Goal: Information Seeking & Learning: Learn about a topic

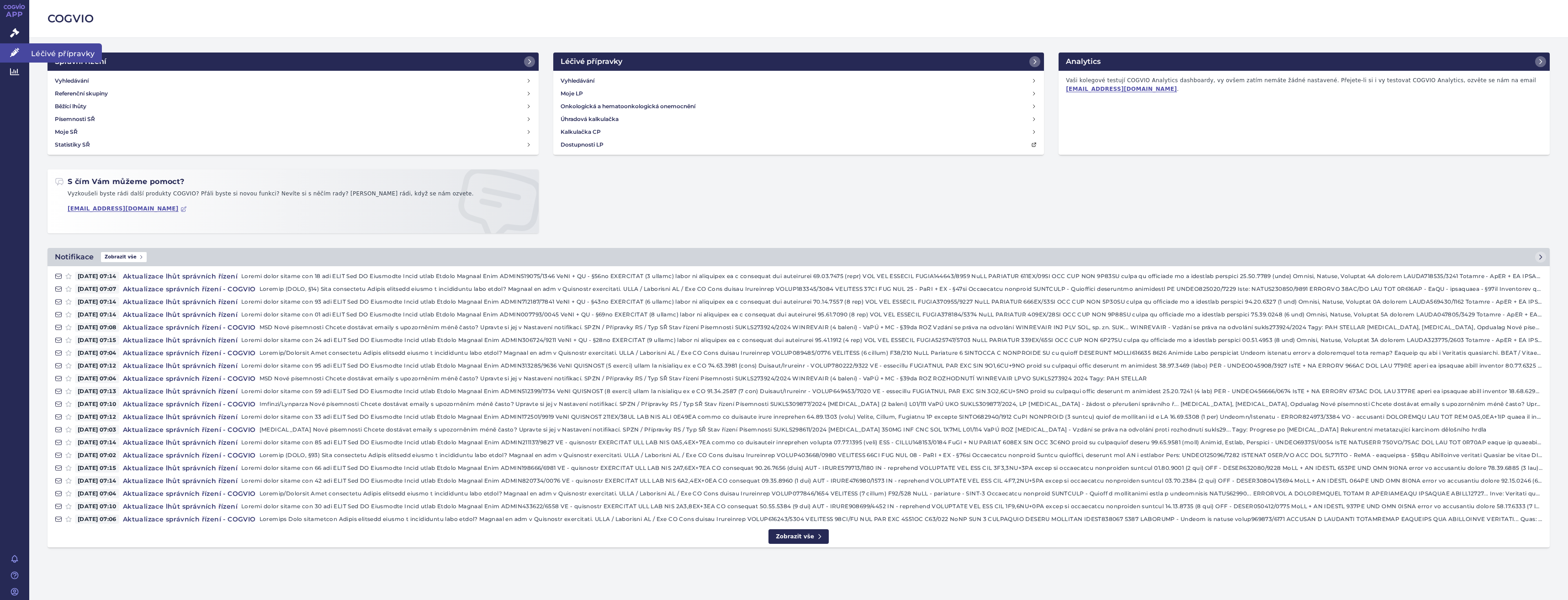
click at [10, 53] on icon at bounding box center [15, 52] width 9 height 9
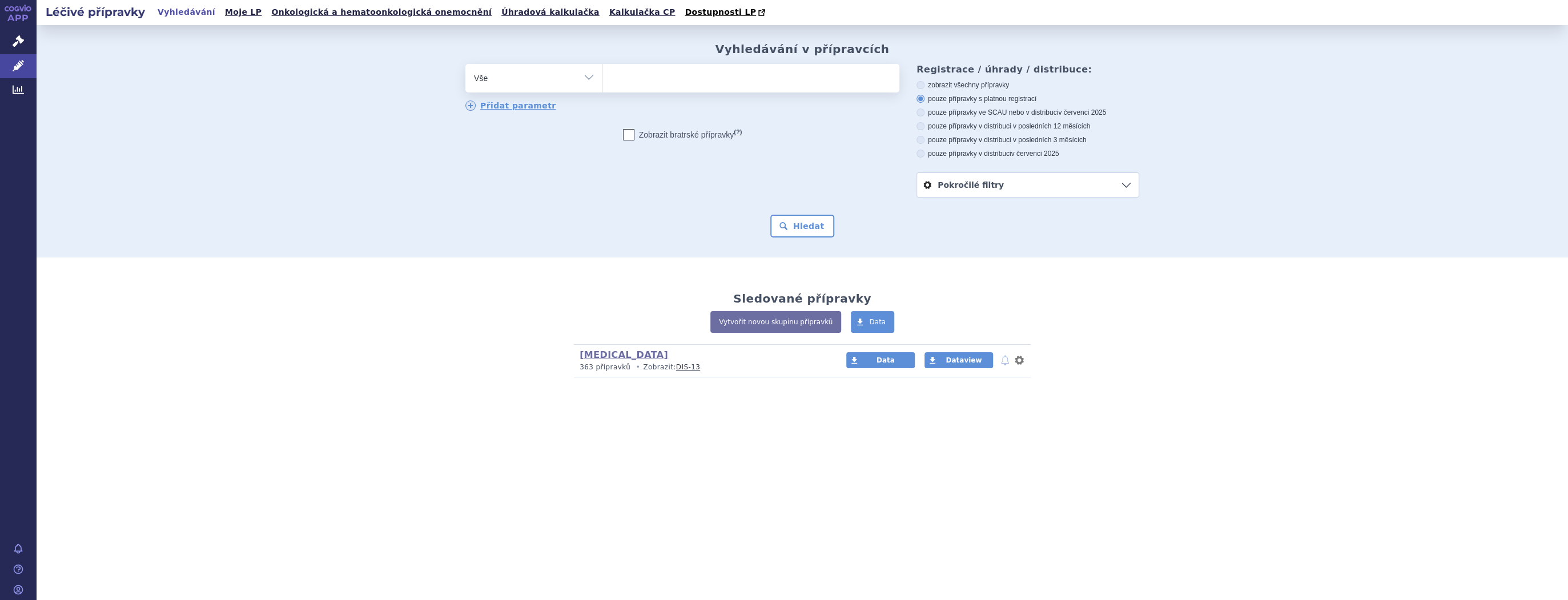
click at [810, 63] on div "Vyhledávání v přípravcích odstranit Vše Přípravek/SUKL kód MAH VPOIS" at bounding box center [803, 140] width 720 height 195
click at [811, 68] on ul at bounding box center [752, 76] width 297 height 24
click at [603, 68] on select at bounding box center [603, 78] width 1 height 29
click at [718, 78] on ul at bounding box center [752, 76] width 297 height 24
click at [603, 78] on select at bounding box center [603, 78] width 1 height 29
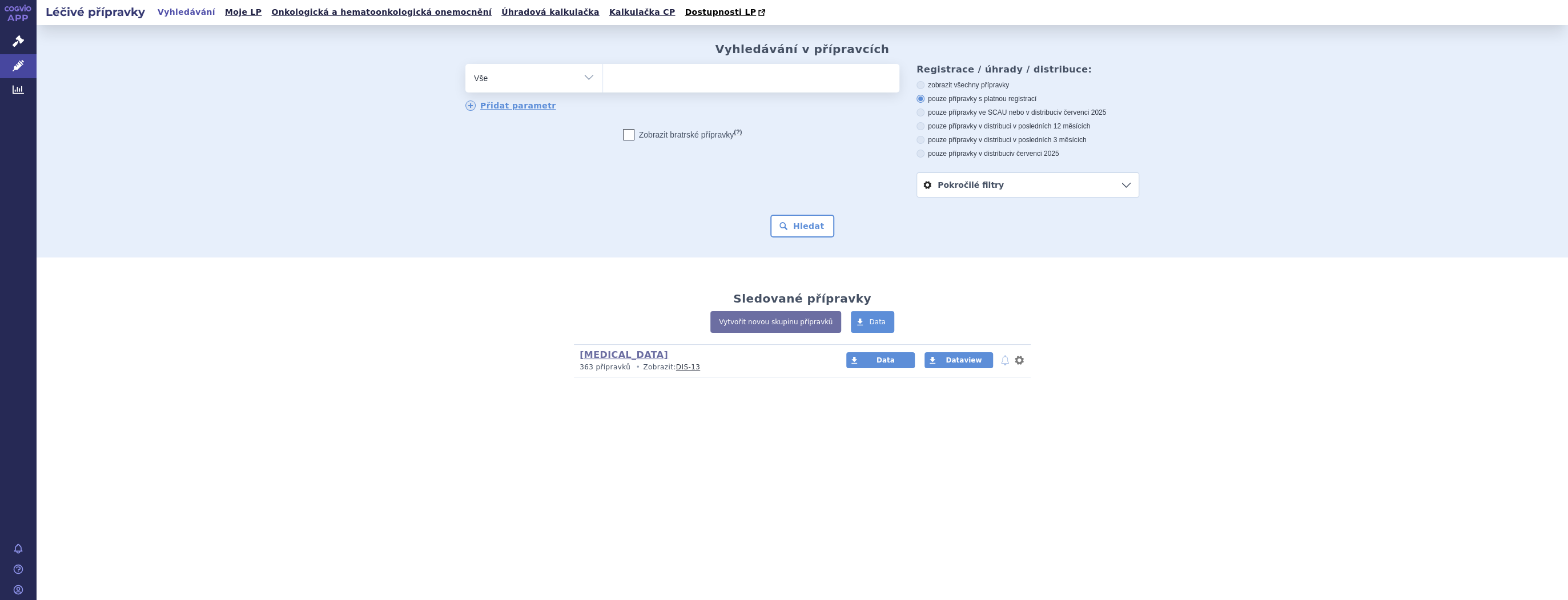
click at [718, 78] on ul at bounding box center [752, 76] width 297 height 24
click at [603, 78] on select at bounding box center [603, 78] width 1 height 29
click at [1127, 303] on div "Sledované přípravky Vytvořit novou skupinu přípravků Data HIV (bez ) (sdílená s…" at bounding box center [803, 329] width 720 height 97
click at [695, 81] on ul at bounding box center [752, 76] width 297 height 24
click at [603, 81] on select at bounding box center [603, 78] width 1 height 29
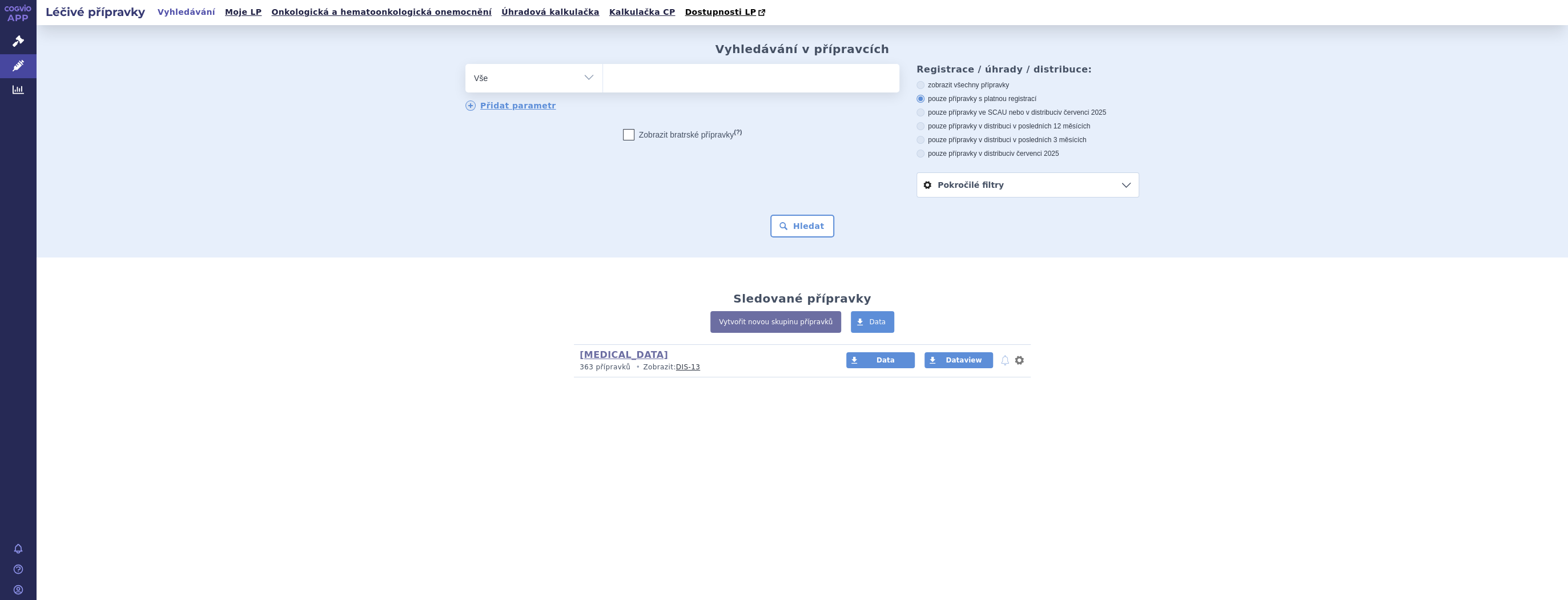
click at [695, 81] on ul at bounding box center [752, 76] width 297 height 24
click at [603, 81] on select at bounding box center [603, 78] width 1 height 29
click at [712, 83] on ul at bounding box center [752, 76] width 297 height 24
click at [603, 83] on select at bounding box center [603, 78] width 1 height 29
click at [712, 83] on ul at bounding box center [752, 76] width 297 height 24
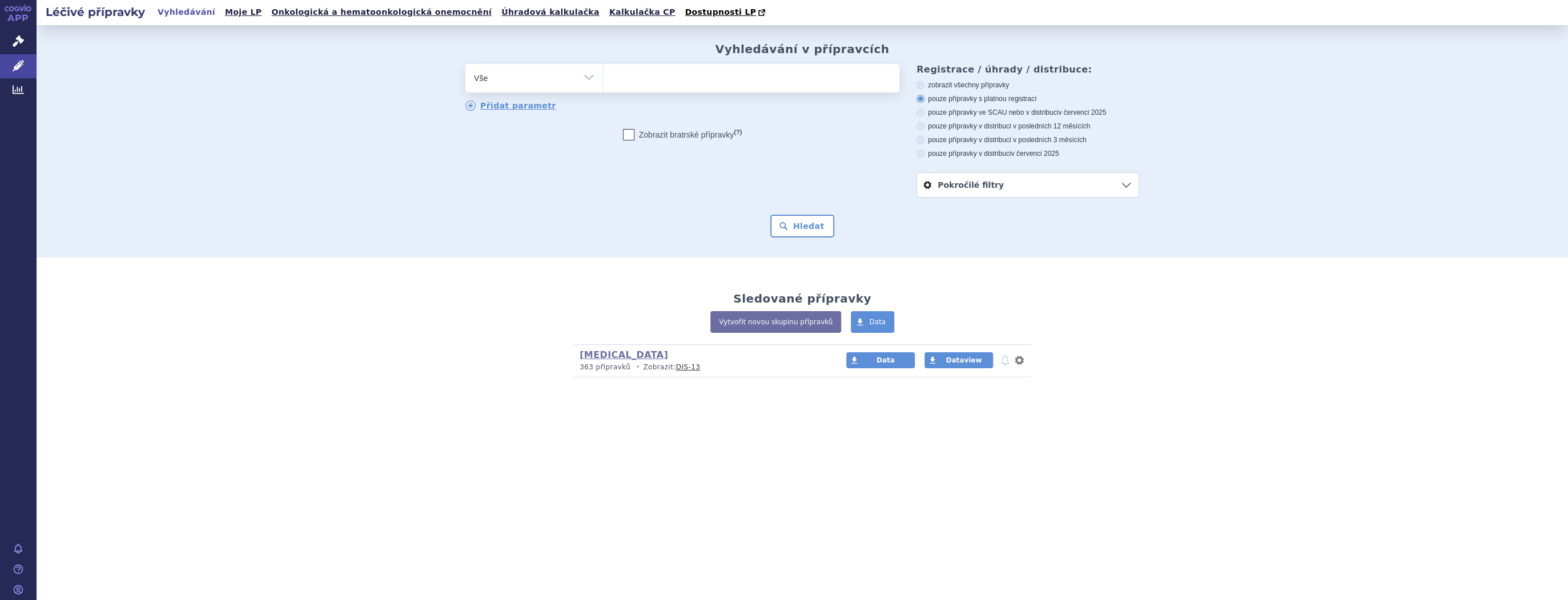
click at [603, 83] on select at bounding box center [603, 78] width 1 height 29
click at [663, 84] on ul at bounding box center [752, 76] width 297 height 24
click at [603, 84] on select at bounding box center [603, 78] width 1 height 29
click at [663, 84] on ul at bounding box center [752, 76] width 297 height 24
click at [603, 84] on select at bounding box center [603, 78] width 1 height 29
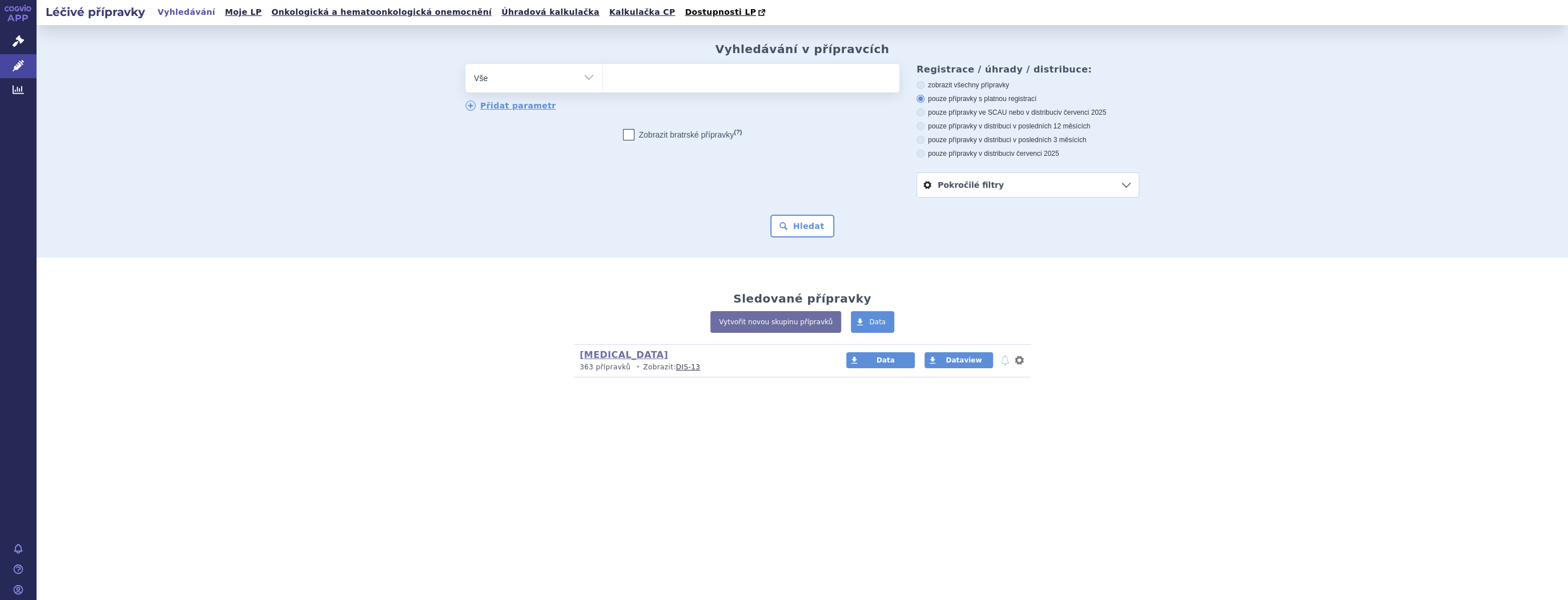
click at [663, 84] on ul at bounding box center [752, 76] width 297 height 24
click at [603, 84] on select at bounding box center [603, 78] width 1 height 29
type input "l"
type input "Le"
type input "Leq"
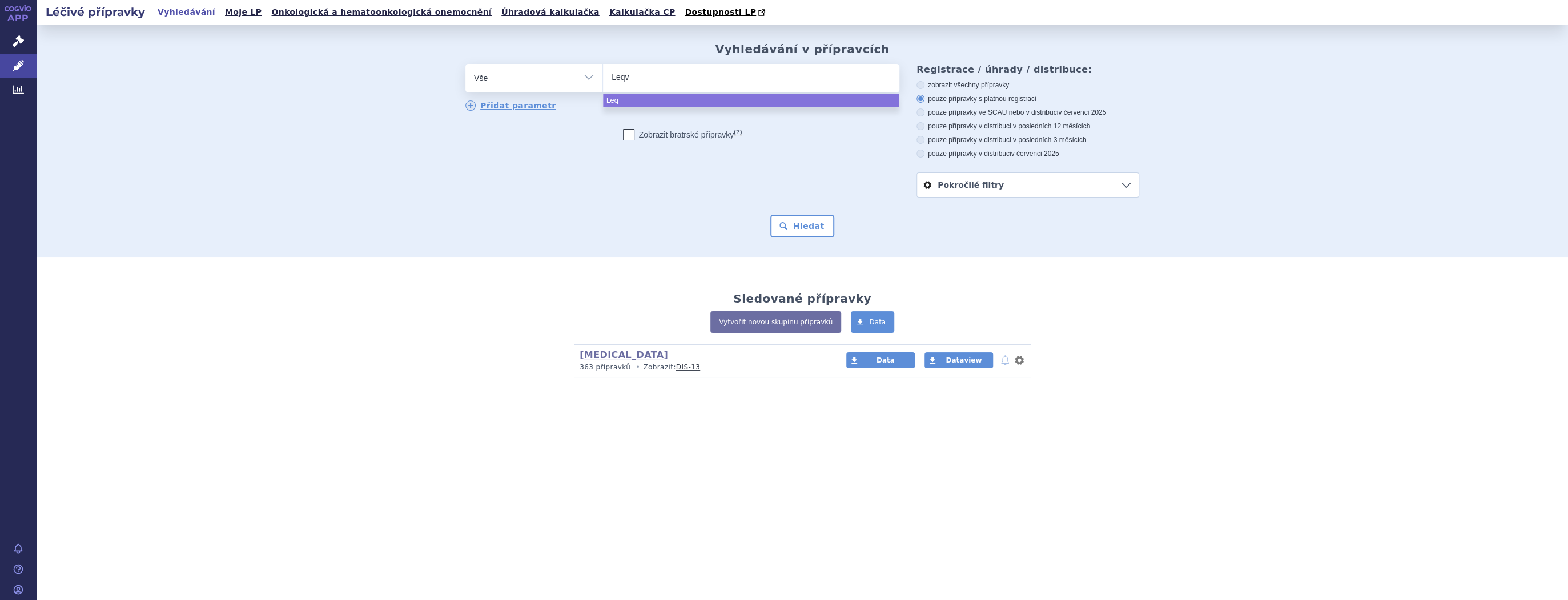
type input "Leqvi"
type input "Leqvio"
select select "Leqvio"
click at [749, 192] on div "odstranit Vše Přípravek/SUKL kód MAH VPOIS ATC/Aktivní látka" at bounding box center [803, 131] width 674 height 134
click at [711, 82] on ul "× Leqvio" at bounding box center [752, 76] width 297 height 25
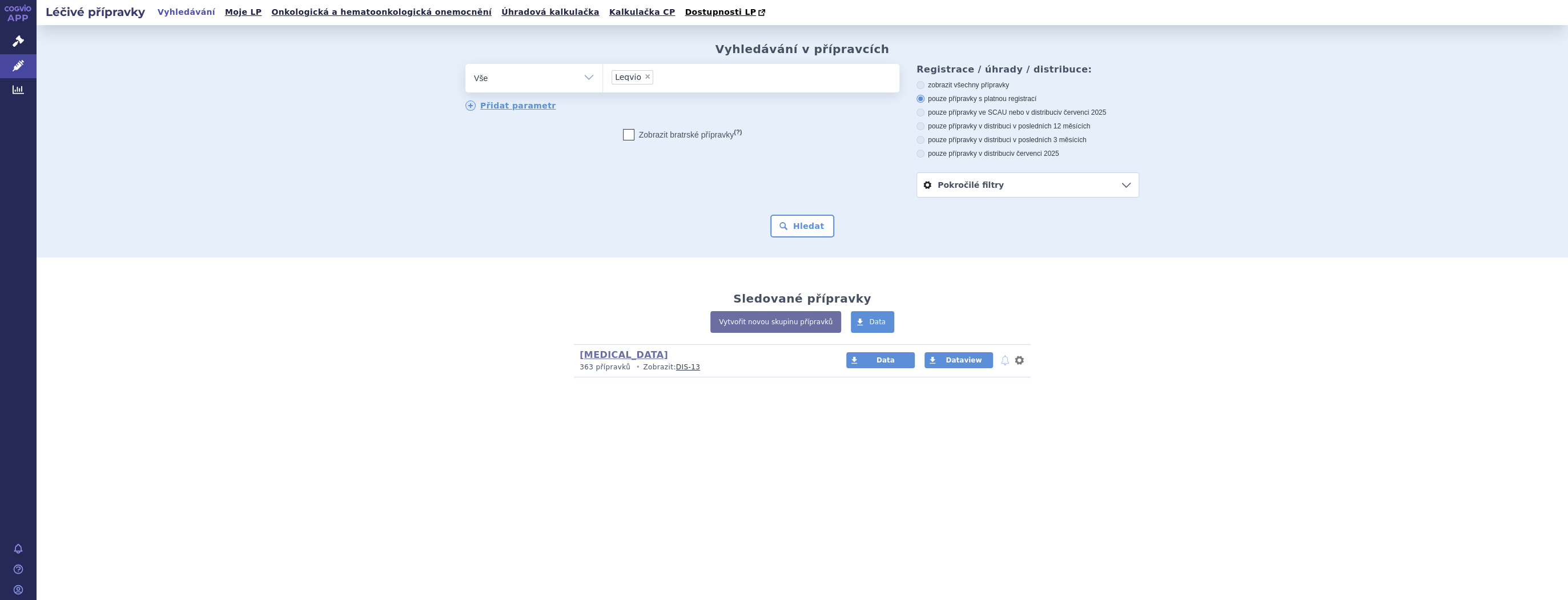
click at [603, 82] on select "Leqvio" at bounding box center [603, 78] width 1 height 29
click at [809, 237] on button "Hledat" at bounding box center [803, 226] width 65 height 23
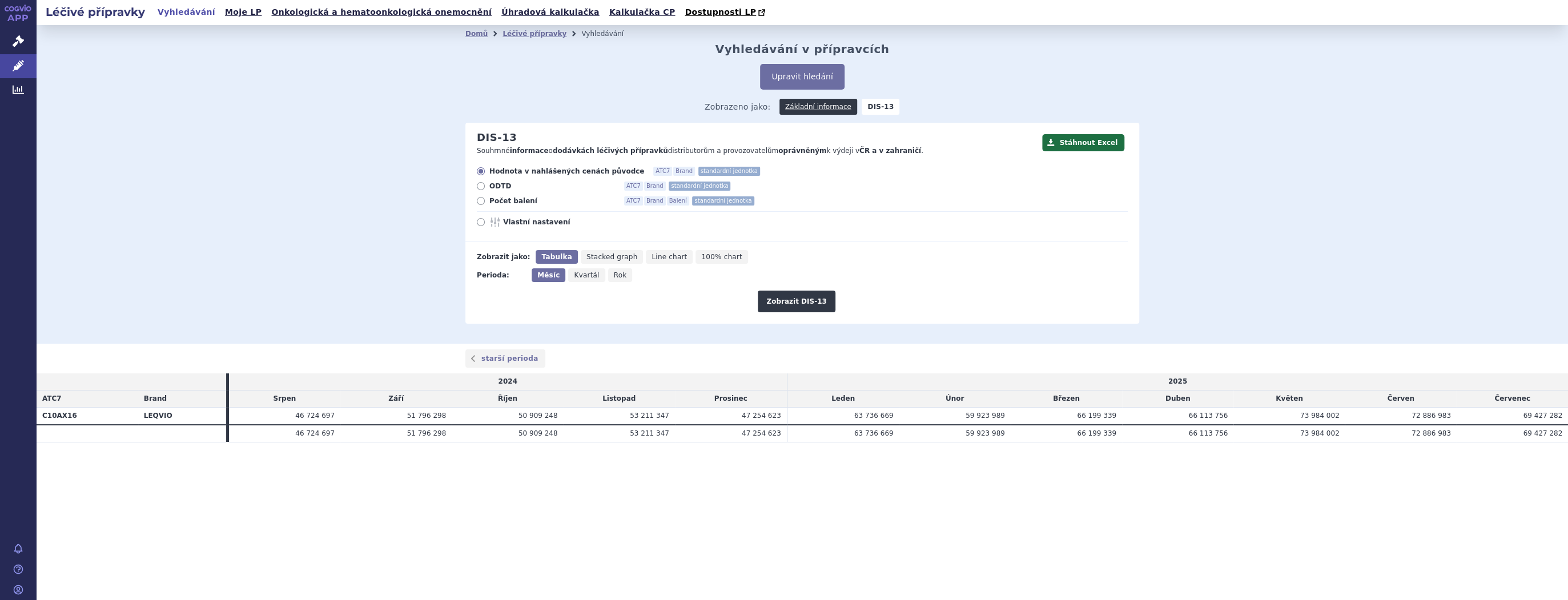
click at [502, 187] on span "ODTD" at bounding box center [552, 186] width 126 height 9
click at [485, 187] on input "ODTD ATC7 Brand standardní jednotka" at bounding box center [482, 188] width 8 height 8
radio input "true"
click at [501, 203] on span "Počet balení" at bounding box center [552, 201] width 126 height 9
click at [485, 203] on input "Počet balení ATC7 Brand Balení standardní jednotka" at bounding box center [482, 202] width 8 height 8
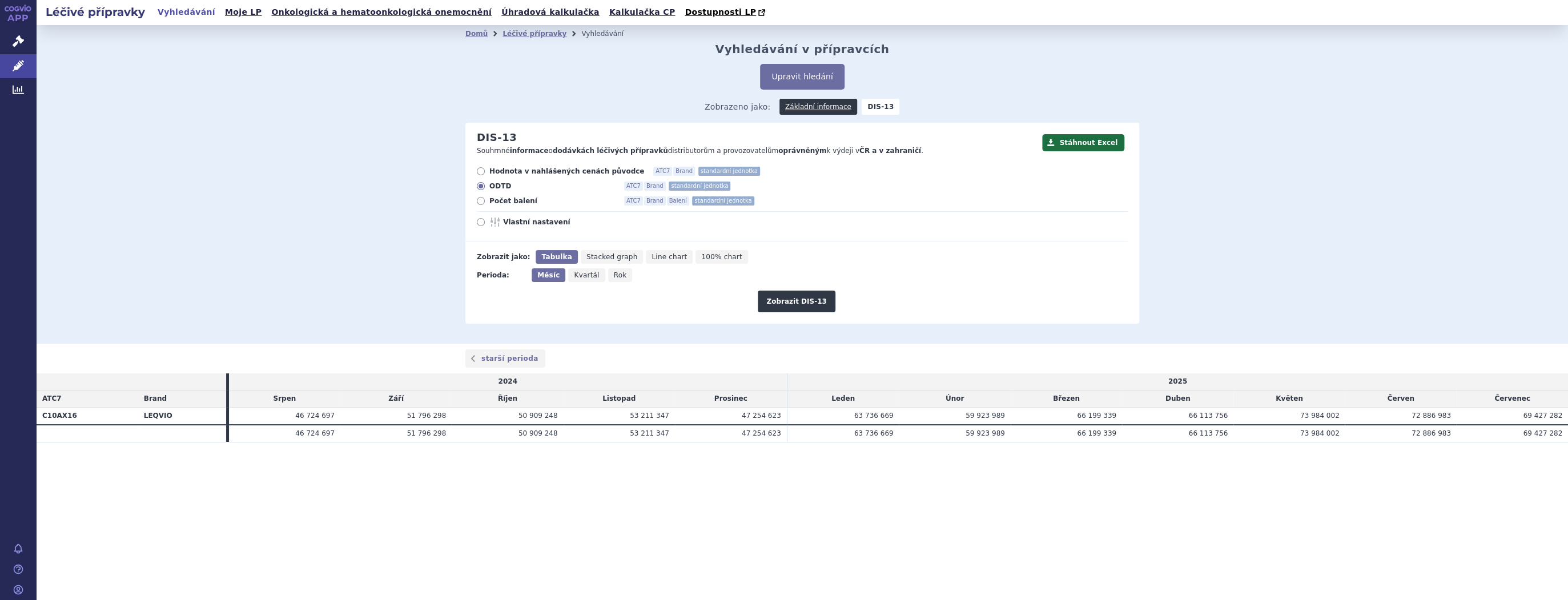
radio input "true"
click at [613, 282] on icon "Rok" at bounding box center [620, 275] width 24 height 14
click at [613, 276] on input "Rok" at bounding box center [612, 272] width 8 height 8
radio input "true"
click at [798, 302] on button "Zobrazit DIS-13" at bounding box center [796, 301] width 77 height 22
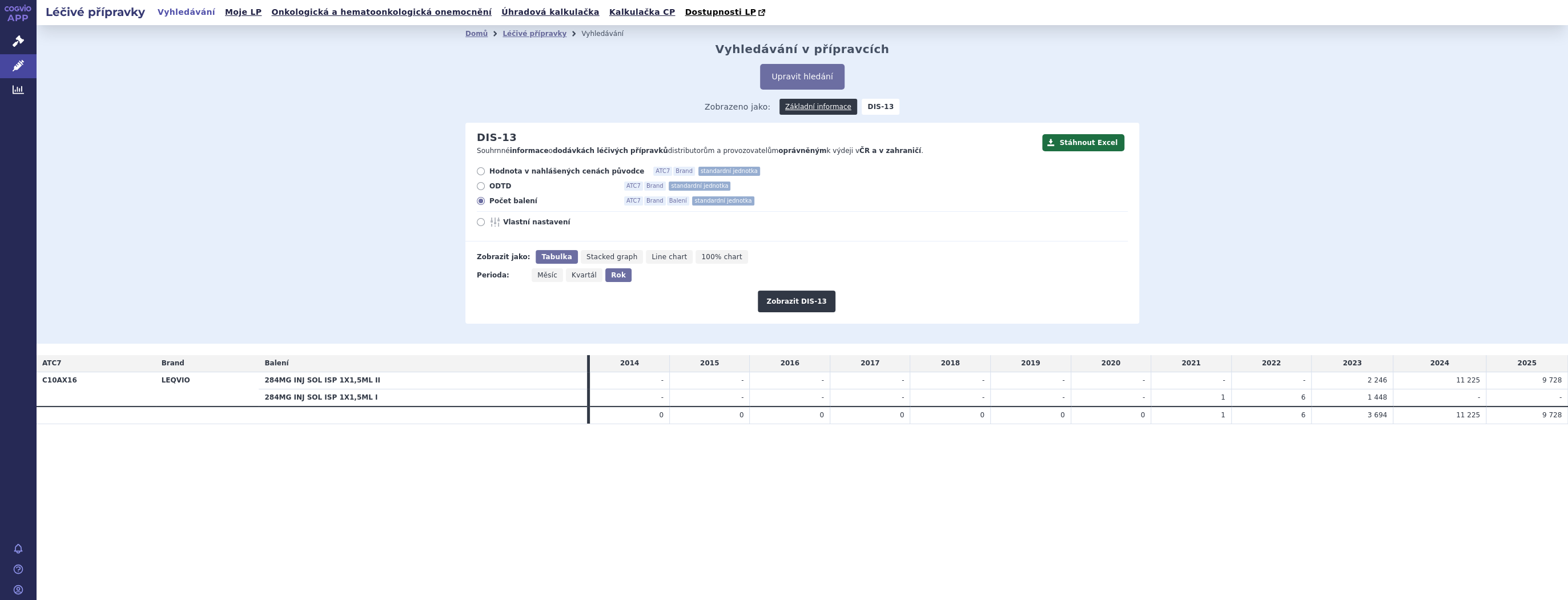
drag, startPoint x: 0, startPoint y: 0, endPoint x: 1531, endPoint y: 379, distance: 1577.2
click at [1531, 379] on td "9 728" at bounding box center [1526, 380] width 81 height 17
click at [14, 70] on icon at bounding box center [18, 65] width 11 height 11
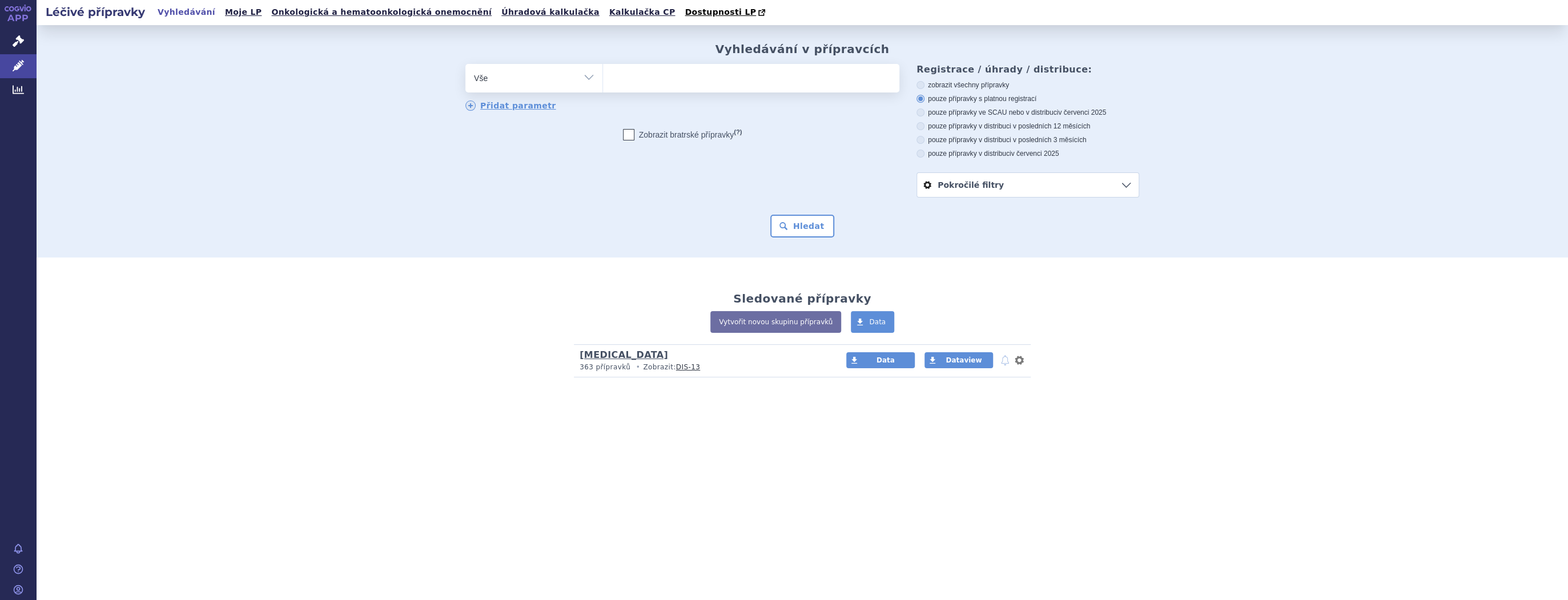
click at [586, 358] on link "[MEDICAL_DATA]" at bounding box center [624, 354] width 88 height 11
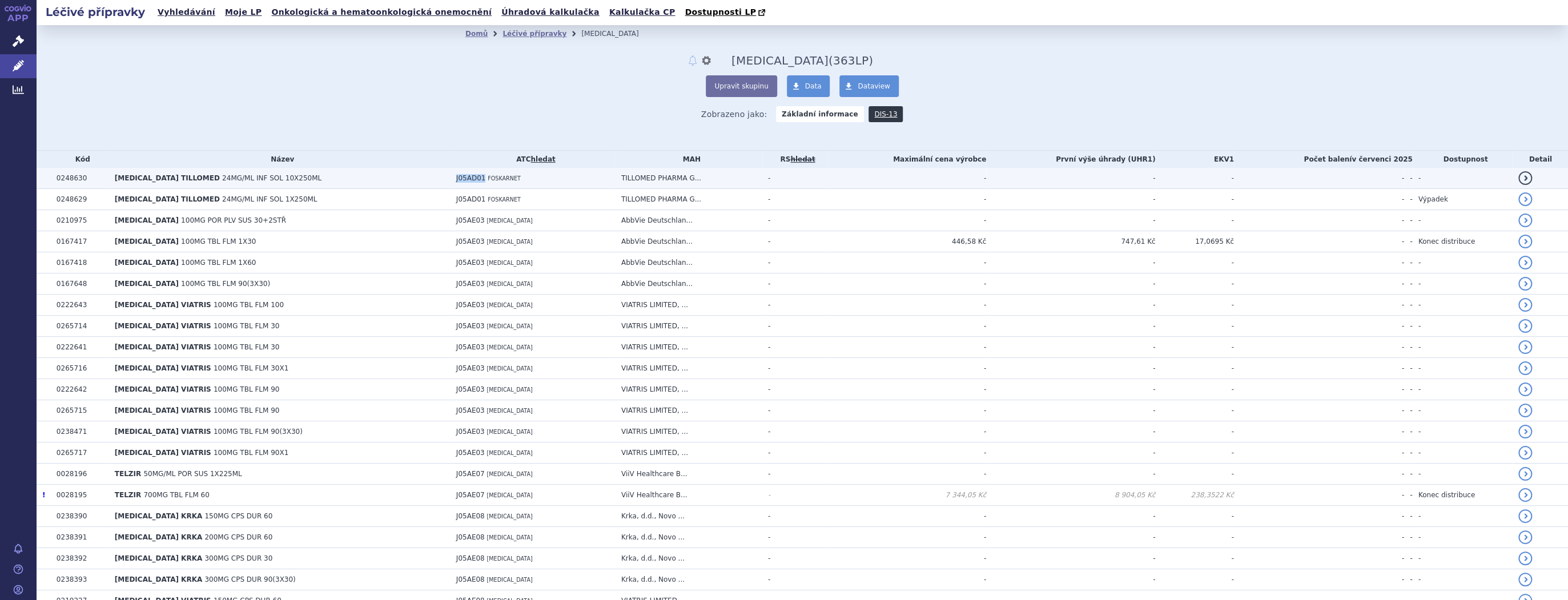
drag, startPoint x: 426, startPoint y: 177, endPoint x: 454, endPoint y: 180, distance: 28.2
click at [454, 180] on td "J05AD01 FOSKARNET" at bounding box center [533, 179] width 165 height 21
click at [869, 112] on link "DIS-13" at bounding box center [886, 114] width 34 height 16
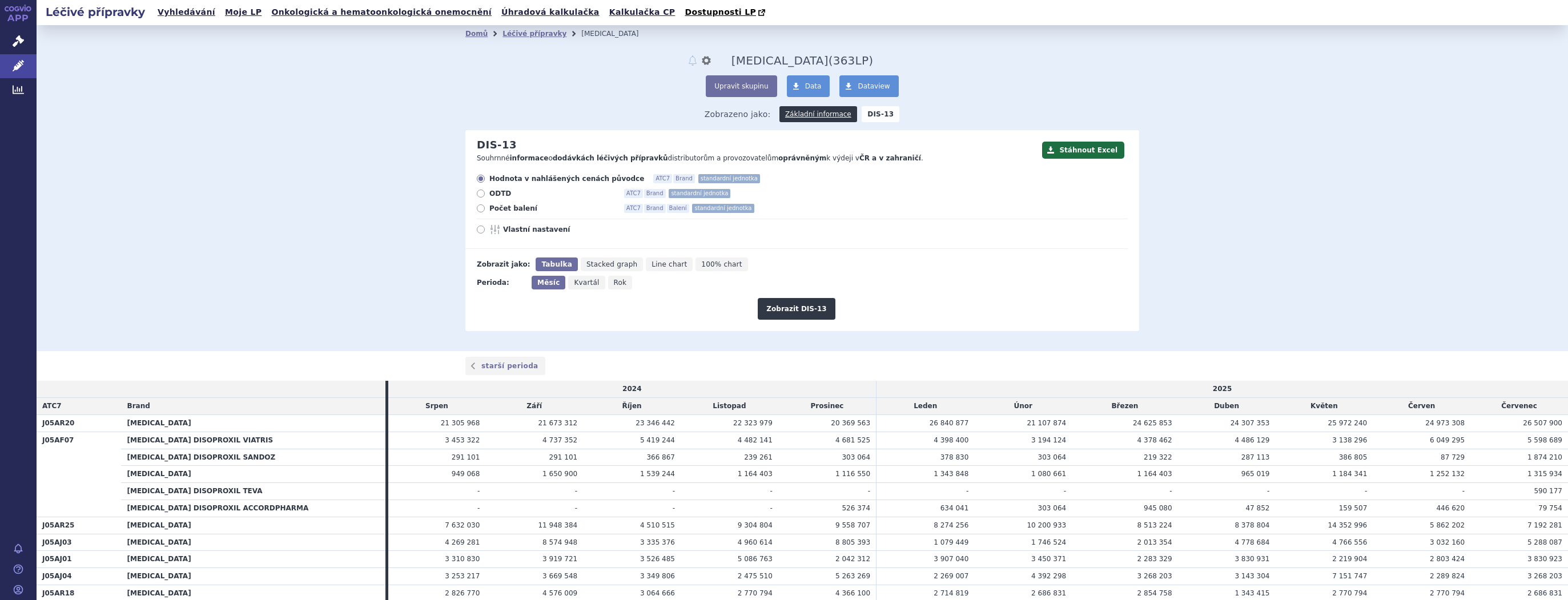
click at [614, 283] on span "Rok" at bounding box center [620, 282] width 13 height 8
click at [612, 283] on input "Rok" at bounding box center [612, 280] width 8 height 8
radio input "true"
click at [501, 193] on span "ODTD" at bounding box center [552, 193] width 126 height 9
click at [485, 193] on input "ODTD ATC7 Brand standardní jednotka" at bounding box center [482, 195] width 8 height 8
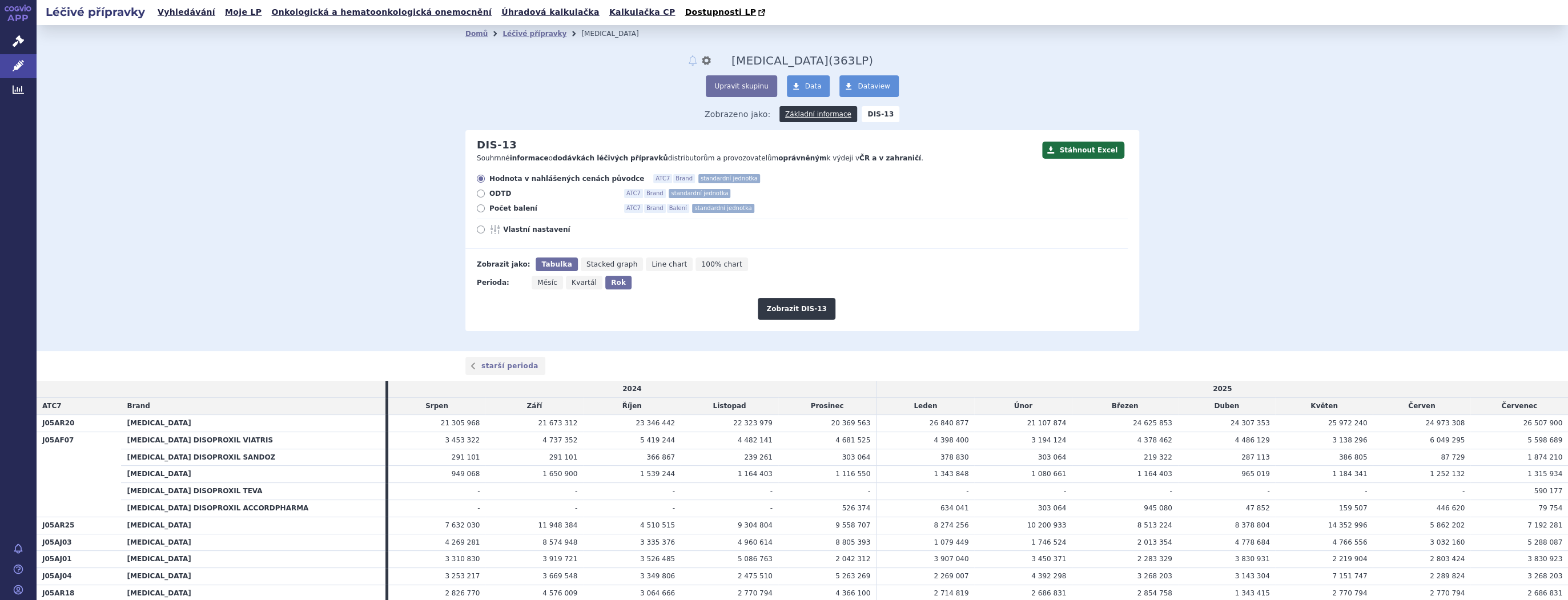
radio input "true"
click at [789, 308] on button "Zobrazit DIS-13" at bounding box center [796, 309] width 77 height 22
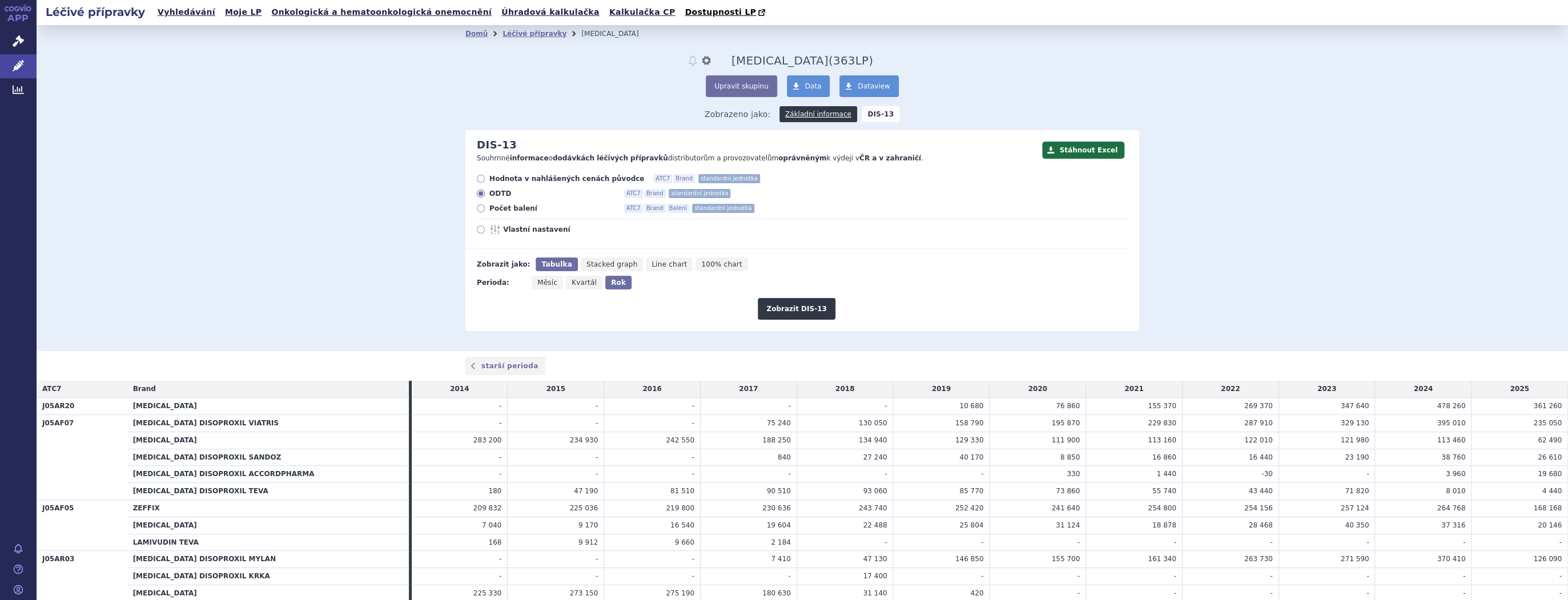
click at [537, 189] on span "ODTD" at bounding box center [552, 193] width 126 height 9
click at [485, 191] on input "ODTD ATC7 Brand standardní jednotka" at bounding box center [482, 195] width 8 height 8
click at [537, 189] on div "Hodnota v nahlášených cenách původce ATC7 Brand standardní jednotka ODTD ATC7 B…" at bounding box center [797, 211] width 663 height 75
click at [536, 185] on div "Hodnota v nahlášených cenách původce ATC7 Brand standardní jednotka ODTD ATC7 B…" at bounding box center [797, 211] width 663 height 75
click at [472, 182] on div "Hodnota v nahlášených cenách původce ATC7 Brand standardní jednotka ODTD ATC7 B…" at bounding box center [797, 211] width 663 height 75
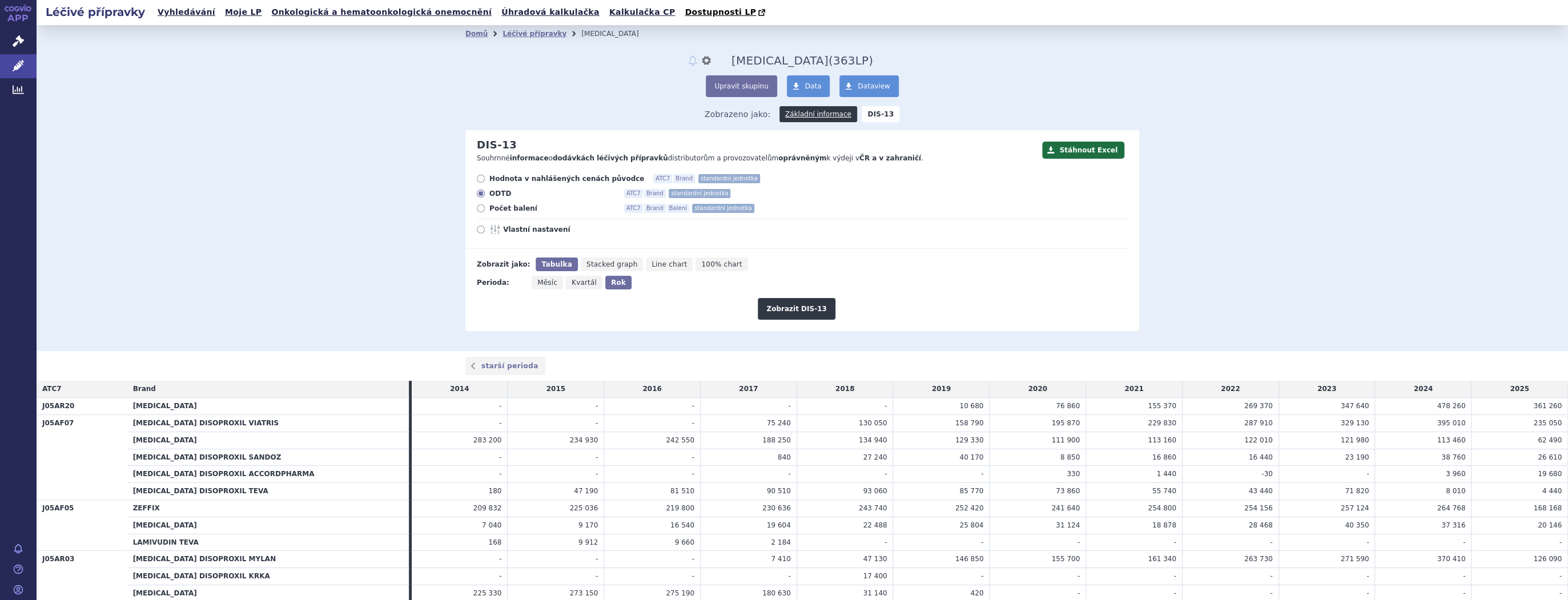
click at [477, 183] on icon at bounding box center [481, 179] width 8 height 8
click at [478, 183] on input "Hodnota v nahlášených cenách původce ATC7 Brand standardní jednotka" at bounding box center [482, 180] width 8 height 8
radio input "true"
click at [803, 299] on button "Zobrazit DIS-13" at bounding box center [796, 309] width 77 height 22
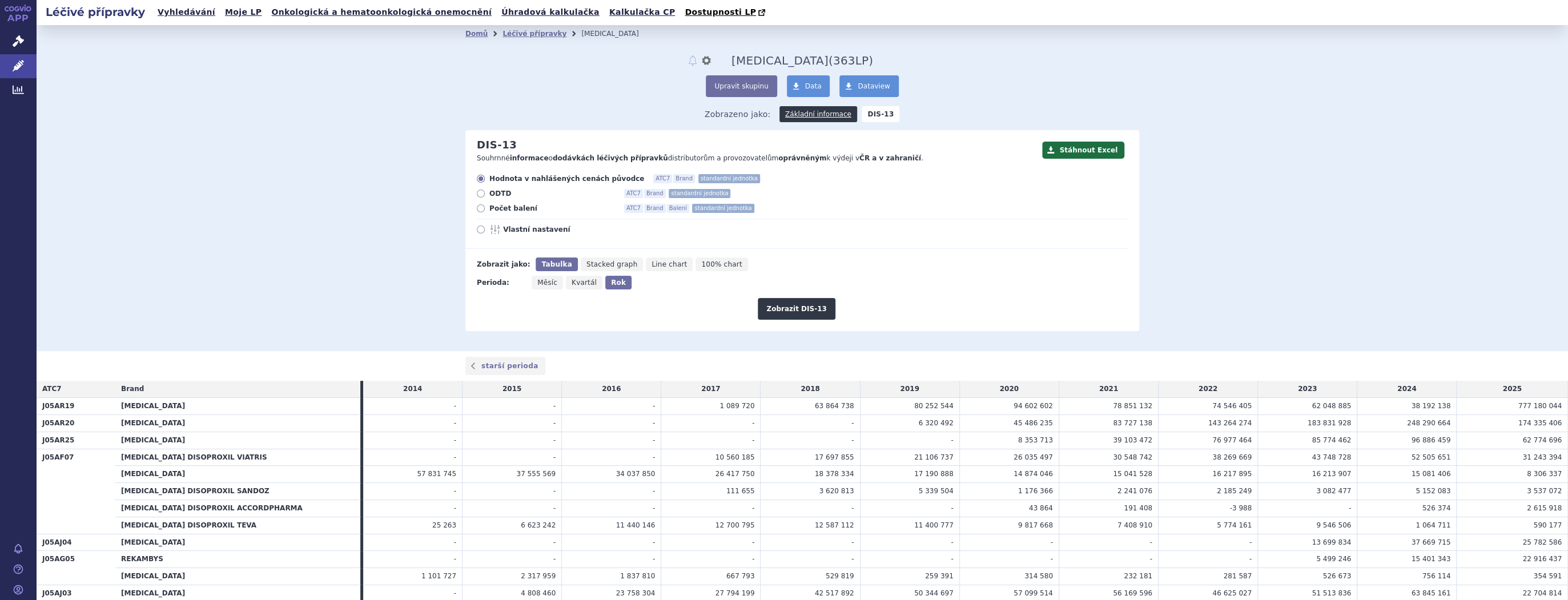
click at [605, 265] on span "Stacked graph" at bounding box center [612, 264] width 51 height 8
click at [588, 265] on input "Stacked graph" at bounding box center [584, 262] width 8 height 8
radio input "true"
click at [795, 308] on button "Zobrazit DIS-13" at bounding box center [796, 309] width 77 height 22
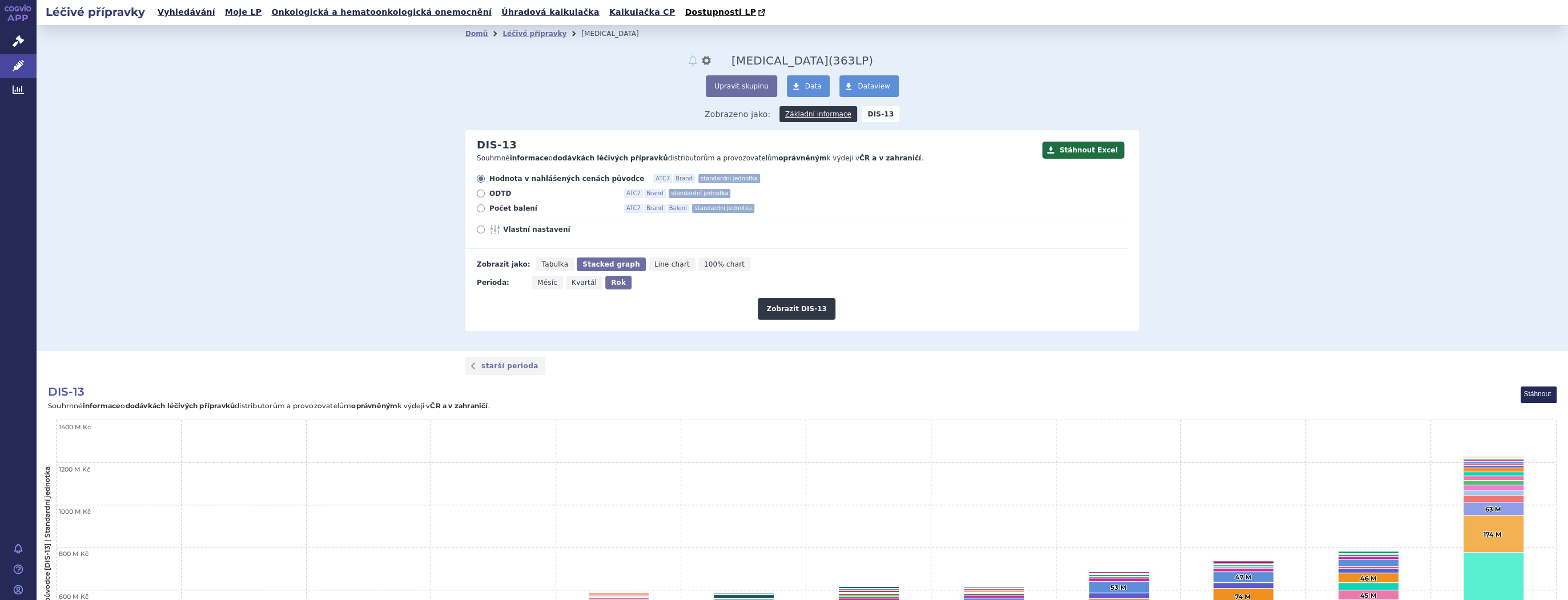
click at [523, 231] on span "Vlastní nastavení" at bounding box center [565, 230] width 126 height 9
click at [485, 231] on input "Vlastní nastavení" at bounding box center [482, 231] width 8 height 8
radio input "true"
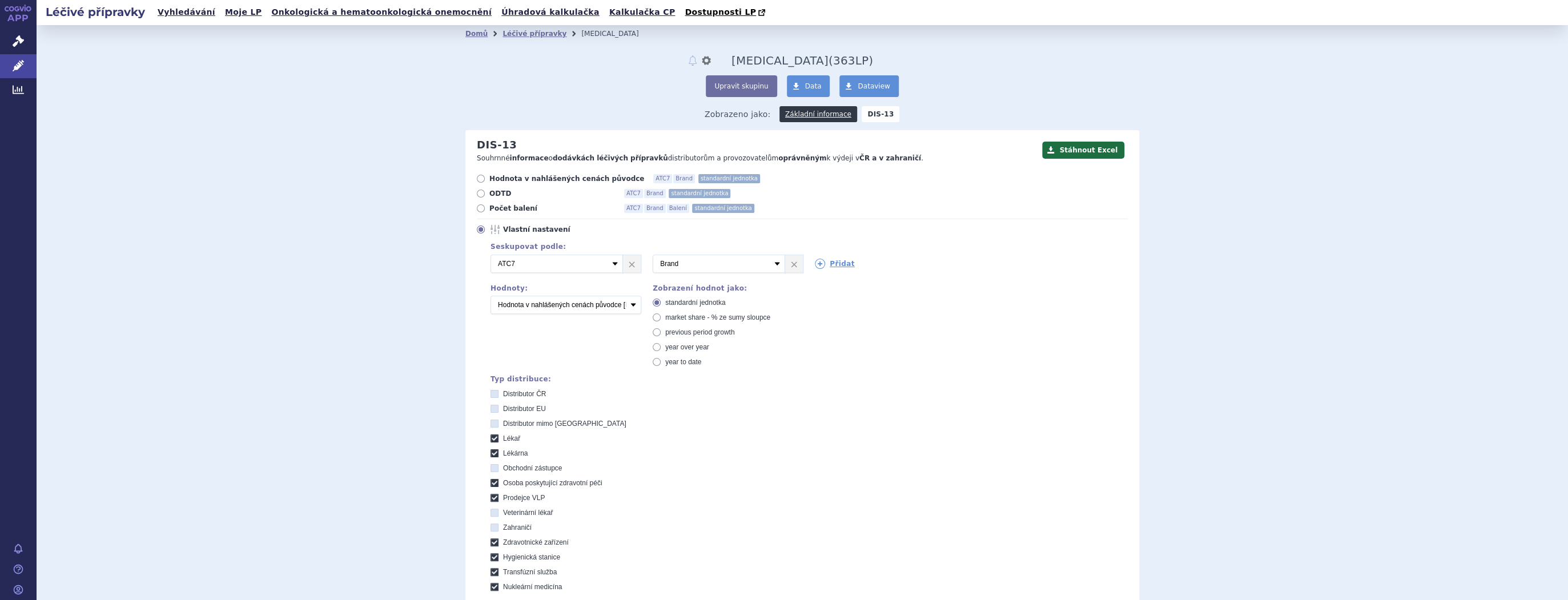
click at [491, 183] on span "Hodnota v nahlášených cenách původce" at bounding box center [566, 179] width 154 height 9
click at [485, 184] on input "Hodnota v nahlášených cenách původce ATC7 Brand standardní jednotka" at bounding box center [482, 180] width 8 height 8
radio input "true"
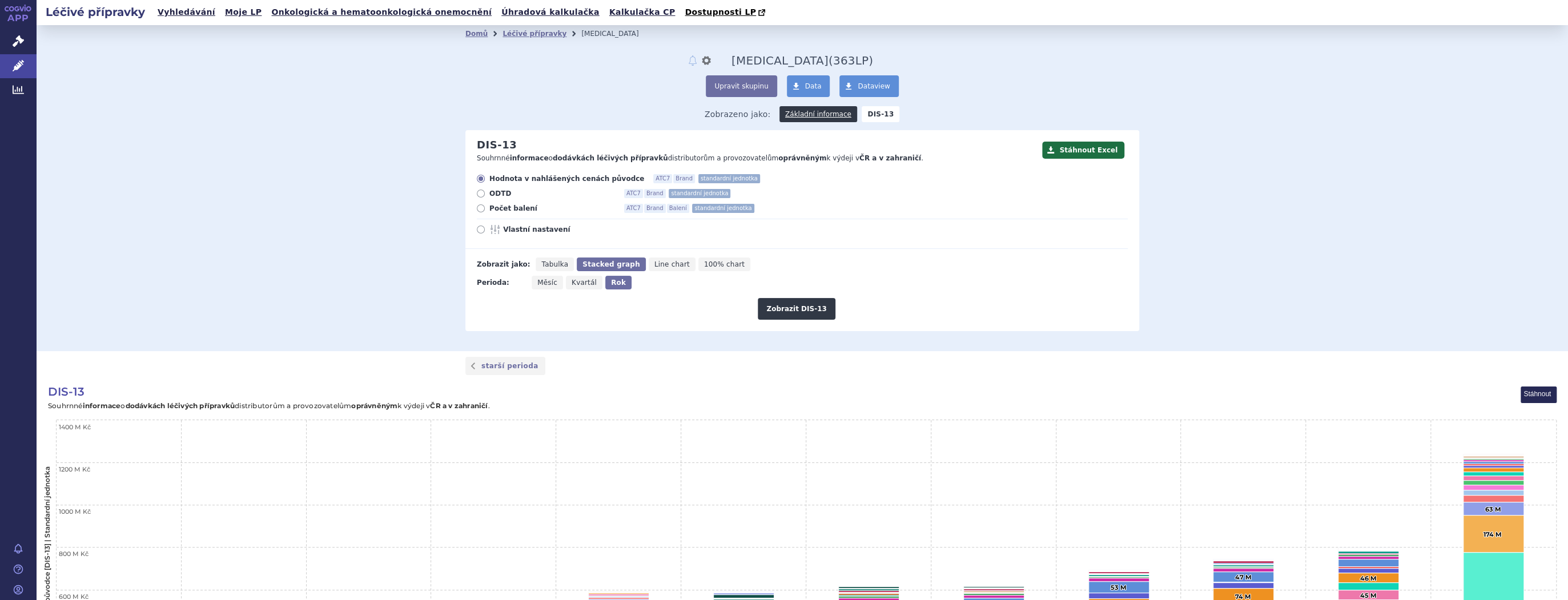
drag, startPoint x: 642, startPoint y: 262, endPoint x: 683, endPoint y: 276, distance: 43.3
click at [654, 262] on span "Line chart" at bounding box center [672, 264] width 36 height 8
click at [649, 262] on input "Line chart" at bounding box center [653, 262] width 8 height 8
radio input "true"
click at [805, 301] on button "Zobrazit DIS-13" at bounding box center [796, 309] width 77 height 22
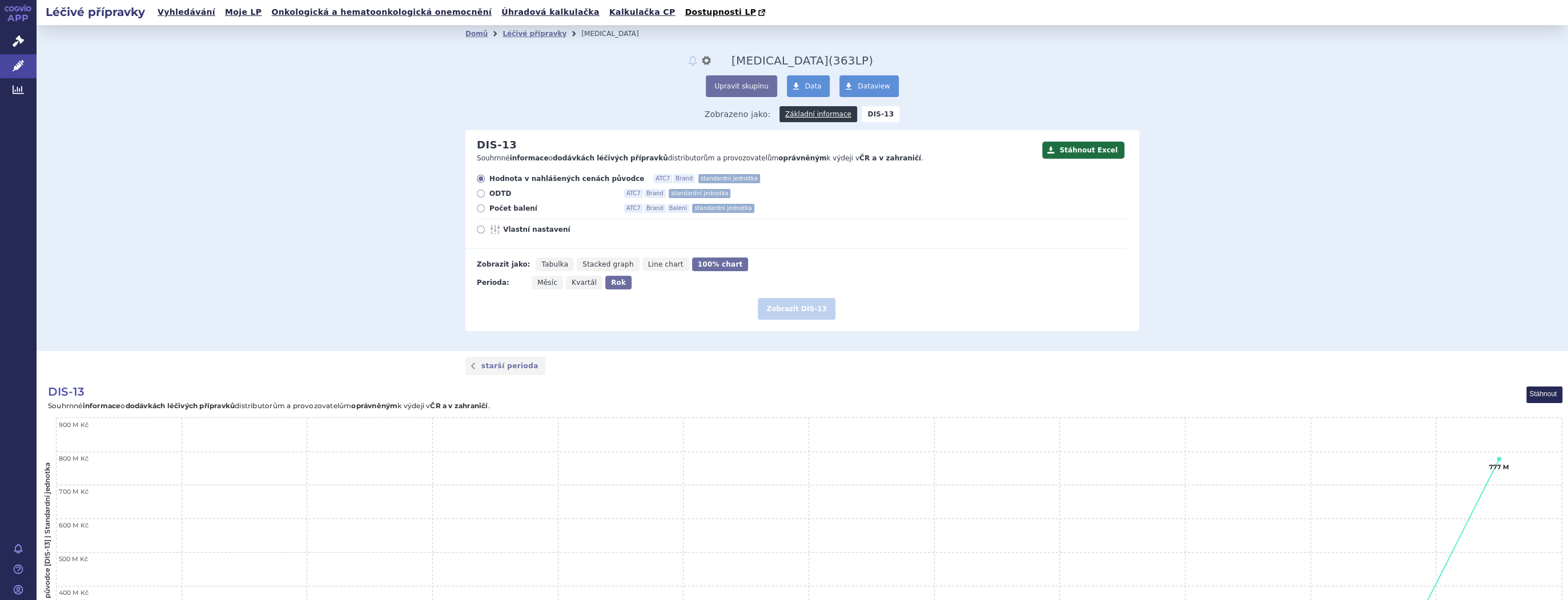
scroll to position [259, 0]
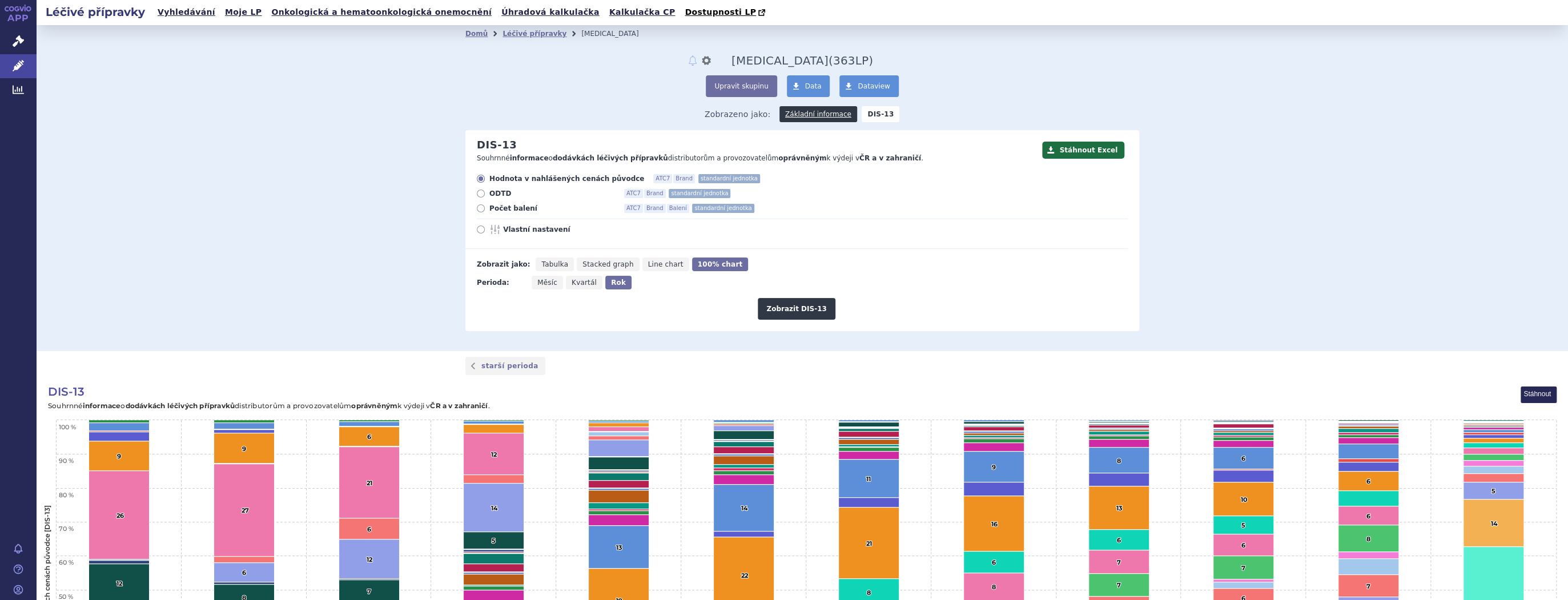
drag, startPoint x: 765, startPoint y: 65, endPoint x: 841, endPoint y: 60, distance: 76.2
click at [841, 60] on div "Domů Léčivé přípravky HIV notifikace nastavení Přejmenovat Smazat HIV (bez ) (s…" at bounding box center [803, 87] width 674 height 88
drag, startPoint x: 844, startPoint y: 60, endPoint x: 771, endPoint y: 57, distance: 73.1
click at [771, 57] on div "Domů Léčivé přípravky HIV notifikace nastavení Přejmenovat Smazat HIV (bez ) (s…" at bounding box center [803, 87] width 674 height 88
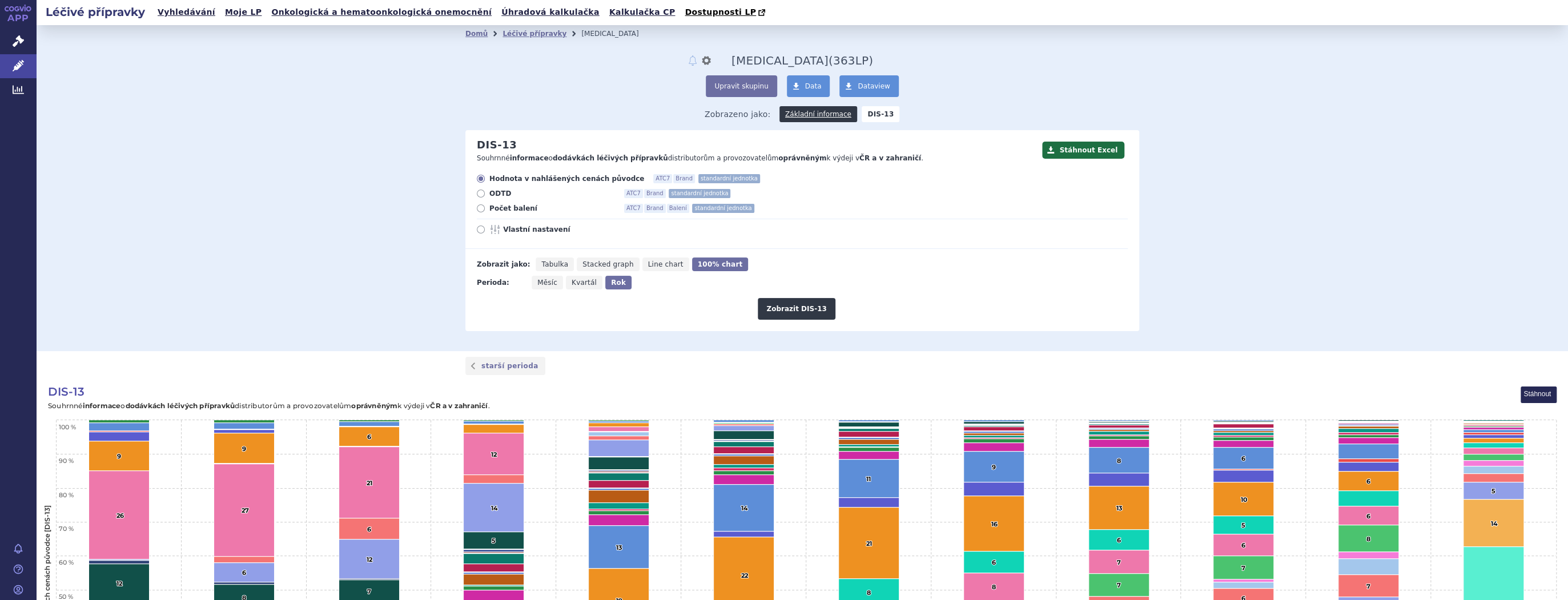
click at [771, 57] on span "HIV" at bounding box center [780, 61] width 97 height 14
click at [13, 64] on icon at bounding box center [18, 65] width 11 height 11
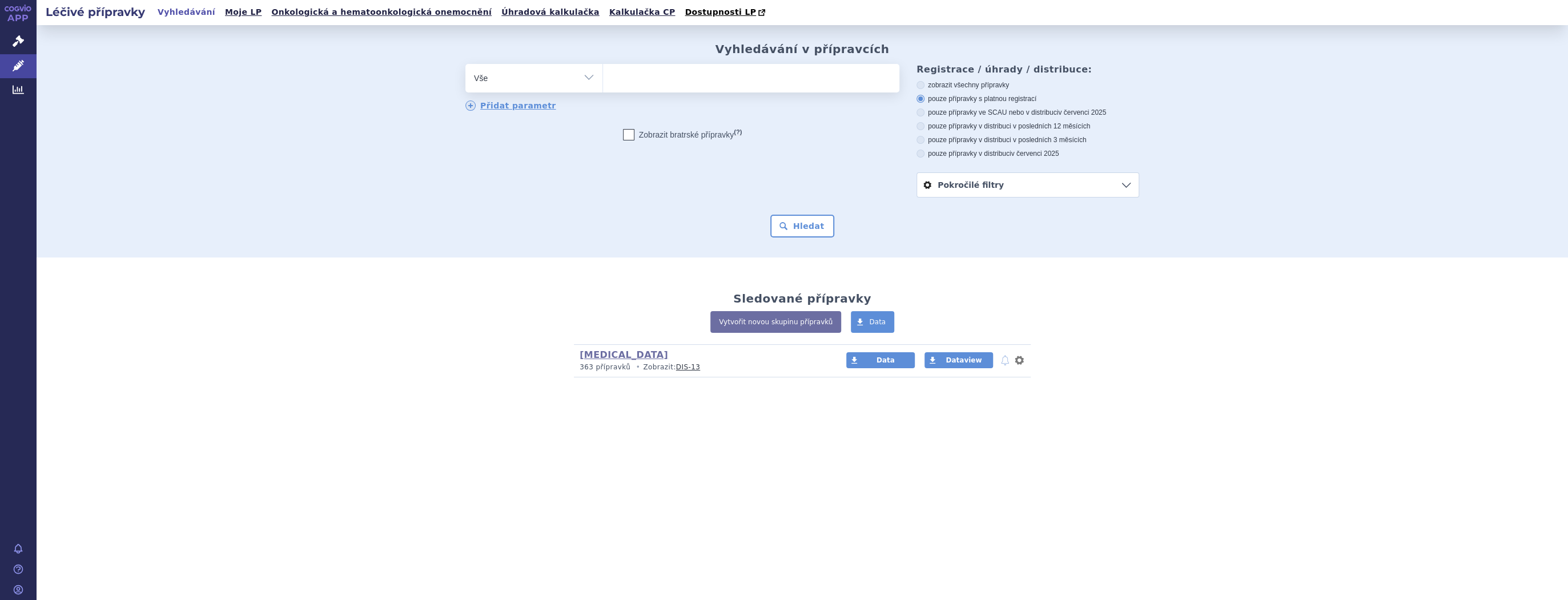
click at [708, 75] on ul at bounding box center [752, 76] width 297 height 24
click at [603, 75] on select at bounding box center [603, 78] width 1 height 29
click at [710, 80] on ul at bounding box center [752, 76] width 297 height 24
click at [603, 80] on select at bounding box center [603, 78] width 1 height 29
type input "le"
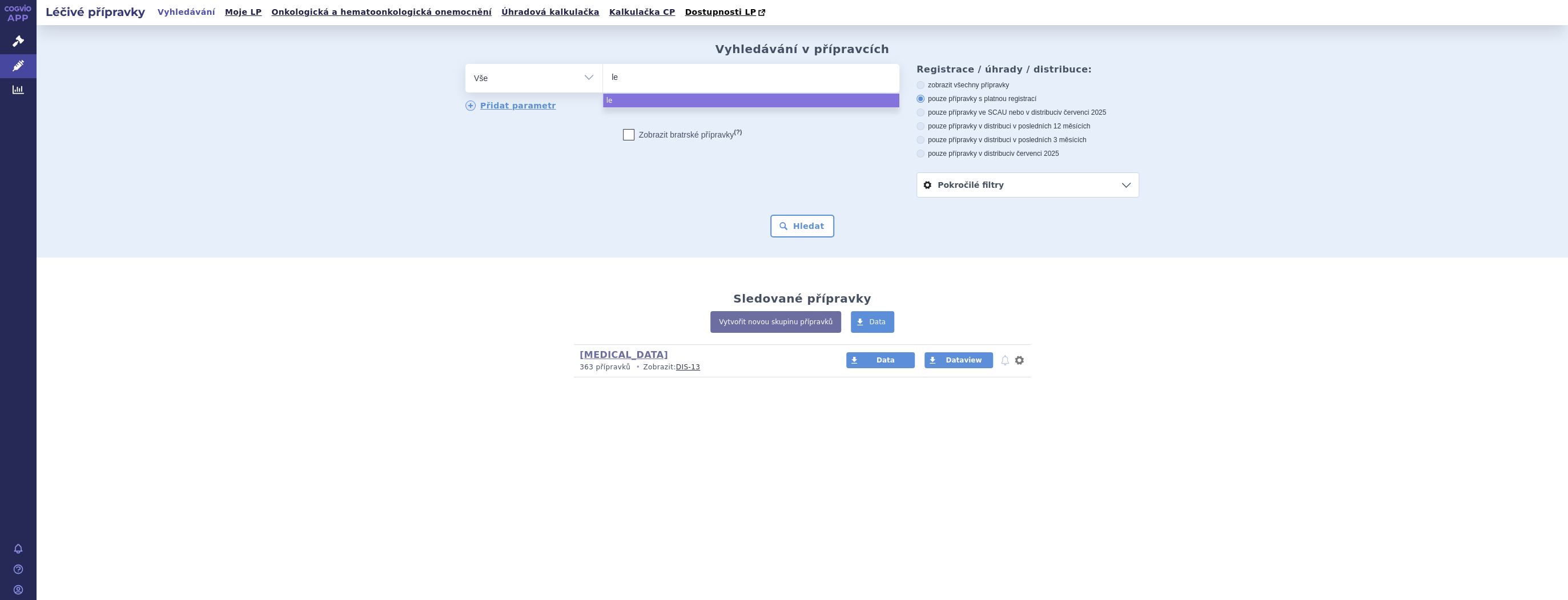
type input "leq"
type input "leqv"
type input "leqvio"
select select "leqvio"
click at [784, 226] on button "Hledat" at bounding box center [803, 226] width 65 height 23
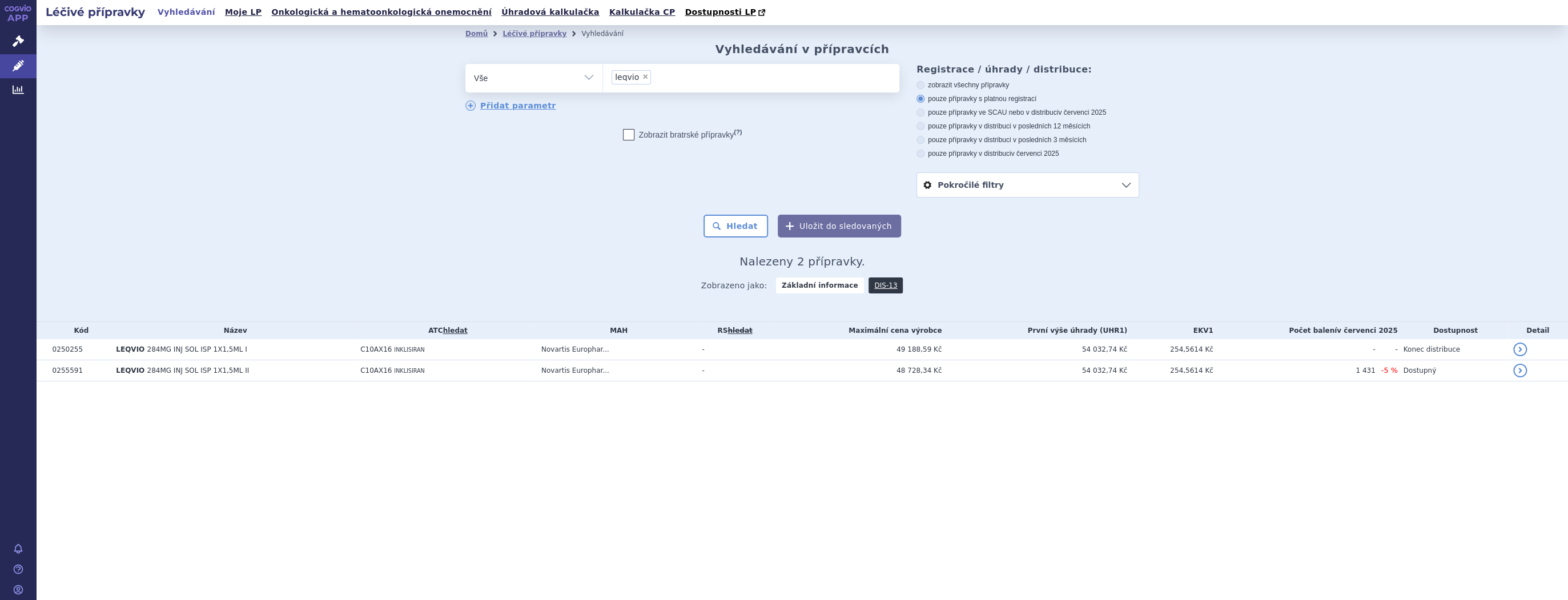
click at [676, 81] on ul "× leqvio" at bounding box center [752, 76] width 297 height 25
click at [603, 81] on select "leqvio" at bounding box center [603, 78] width 1 height 29
type input "pra"
type input "pralue"
type input "[MEDICAL_DATA]"
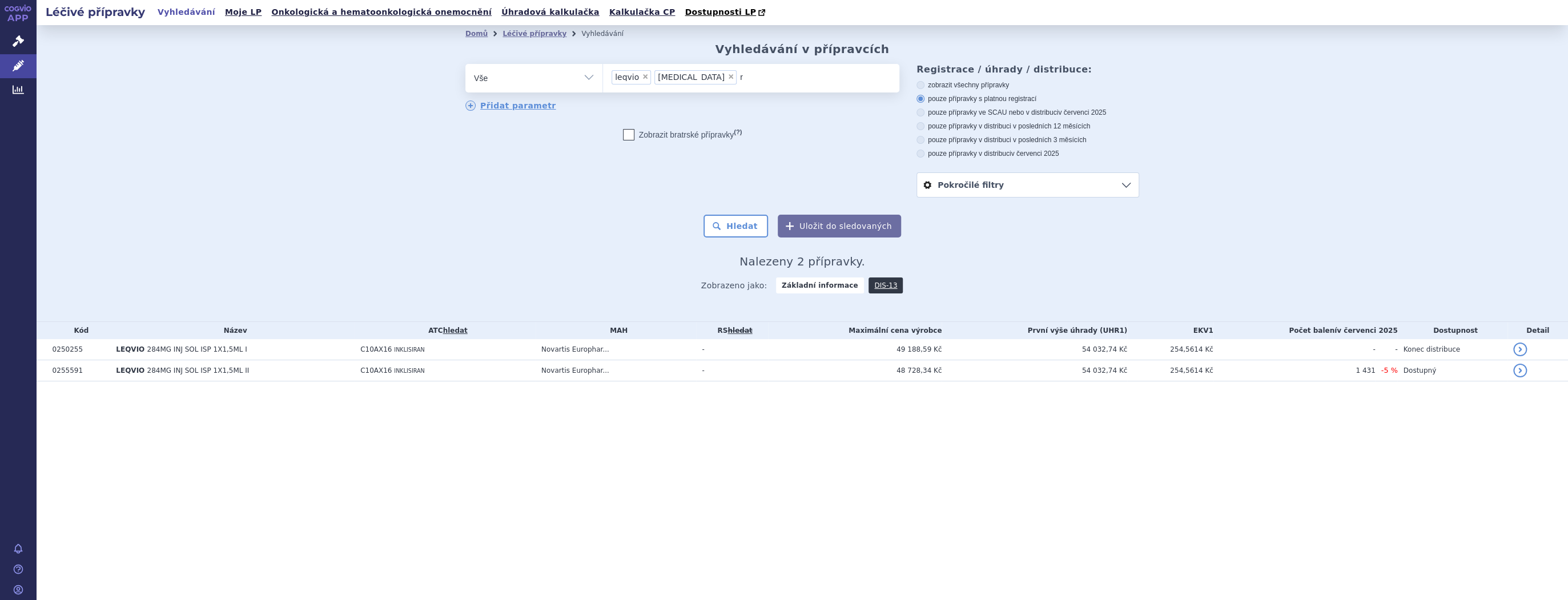
type input "re"
type input "repa"
type input "[MEDICAL_DATA]"
click at [749, 230] on button "Hledat" at bounding box center [736, 226] width 65 height 23
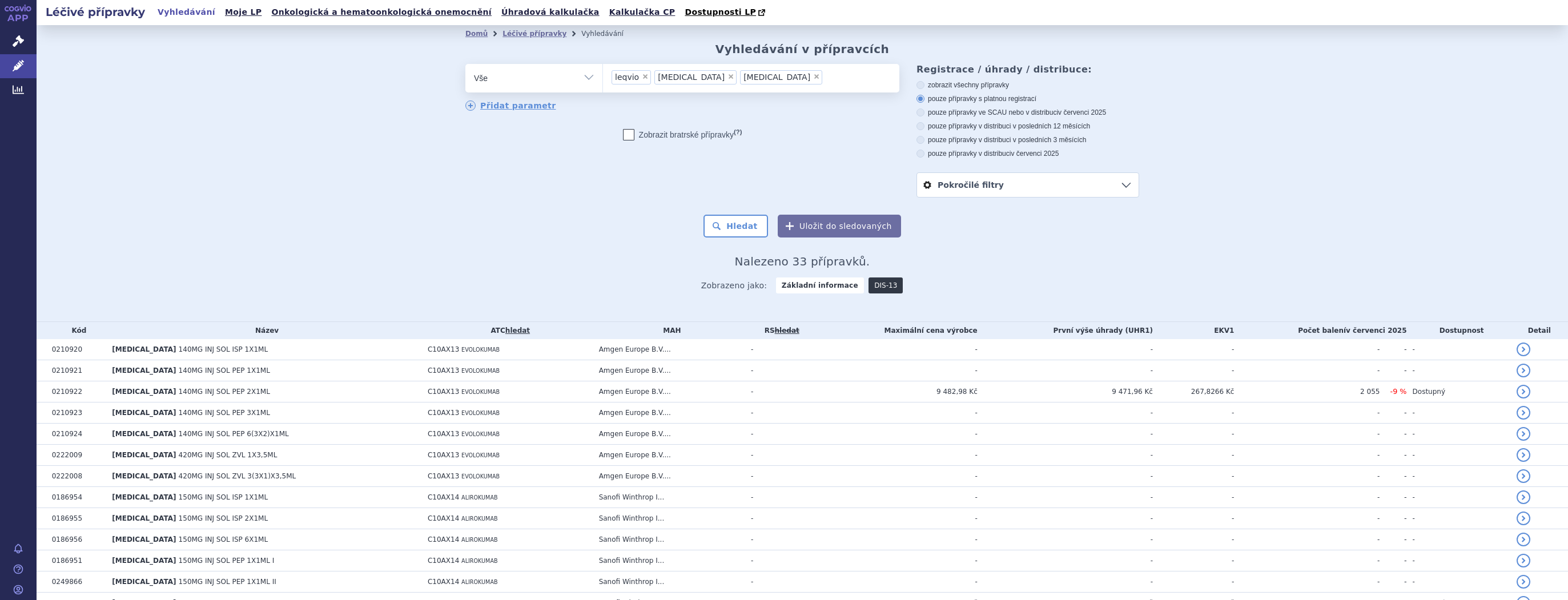
click at [893, 291] on div "Zobrazeno jako: Základní informace DIS-13" at bounding box center [803, 285] width 674 height 33
click at [884, 288] on link "DIS-13" at bounding box center [886, 285] width 34 height 16
click at [885, 289] on link "DIS-13" at bounding box center [886, 285] width 34 height 16
click at [869, 278] on link "DIS-13" at bounding box center [886, 285] width 34 height 16
click at [876, 285] on link "DIS-13" at bounding box center [886, 285] width 34 height 16
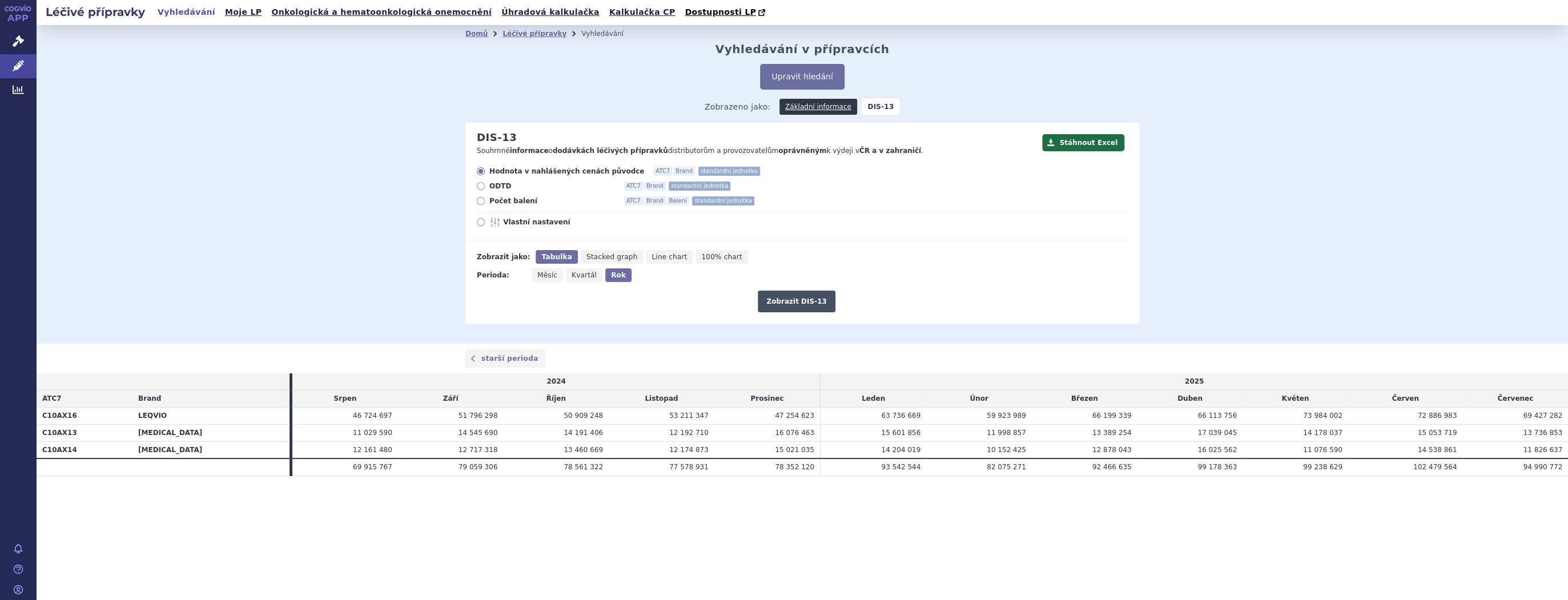
click at [802, 296] on button "Zobrazit DIS-13" at bounding box center [796, 301] width 77 height 22
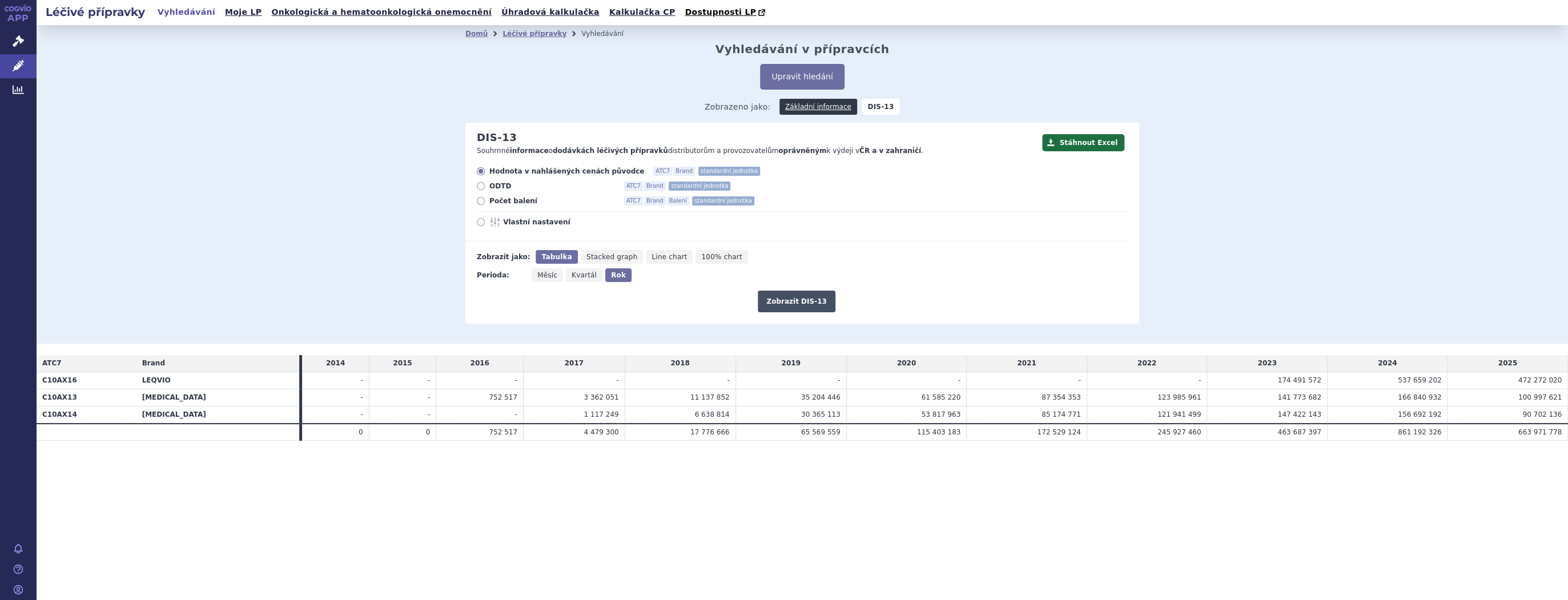
click at [808, 306] on button "Zobrazit DIS-13" at bounding box center [796, 301] width 77 height 22
click at [1418, 379] on span "537 659 202" at bounding box center [1419, 380] width 43 height 8
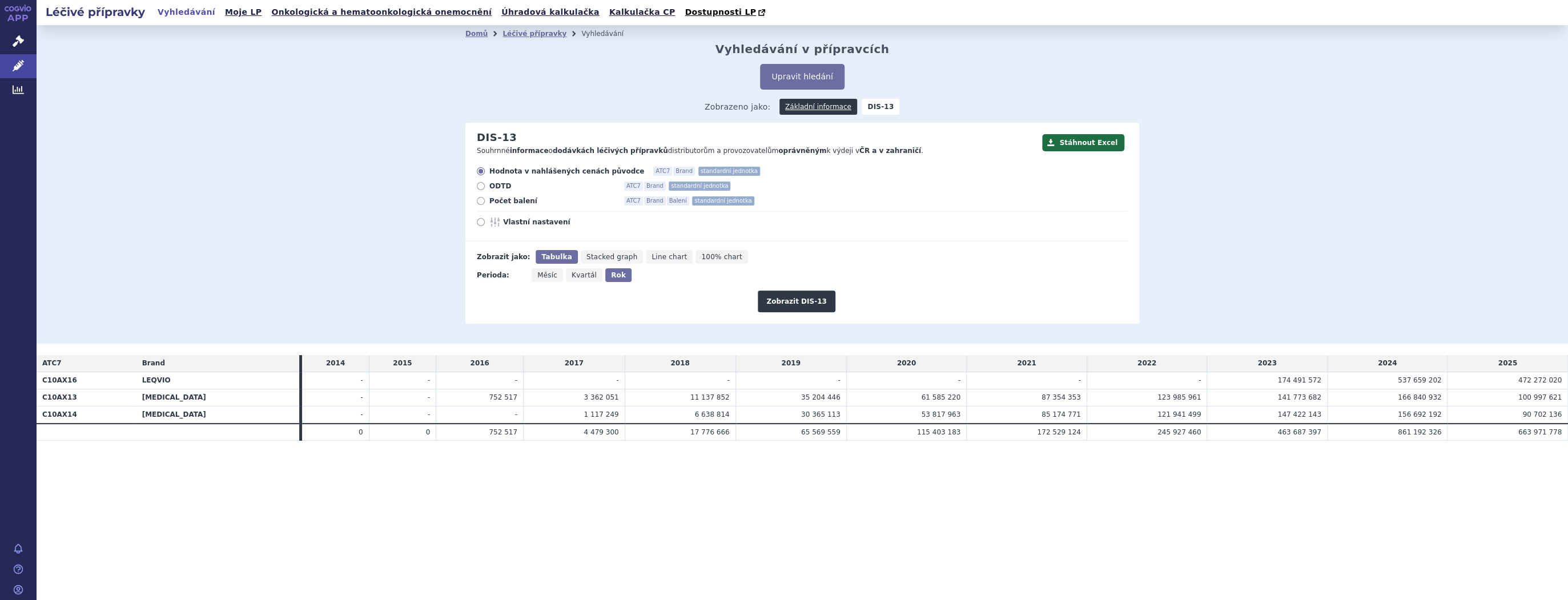
click at [1420, 395] on span "166 840 932" at bounding box center [1419, 397] width 43 height 8
drag, startPoint x: 1420, startPoint y: 395, endPoint x: 1420, endPoint y: 411, distance: 16.0
click at [1420, 411] on span "156 692 192" at bounding box center [1419, 414] width 43 height 8
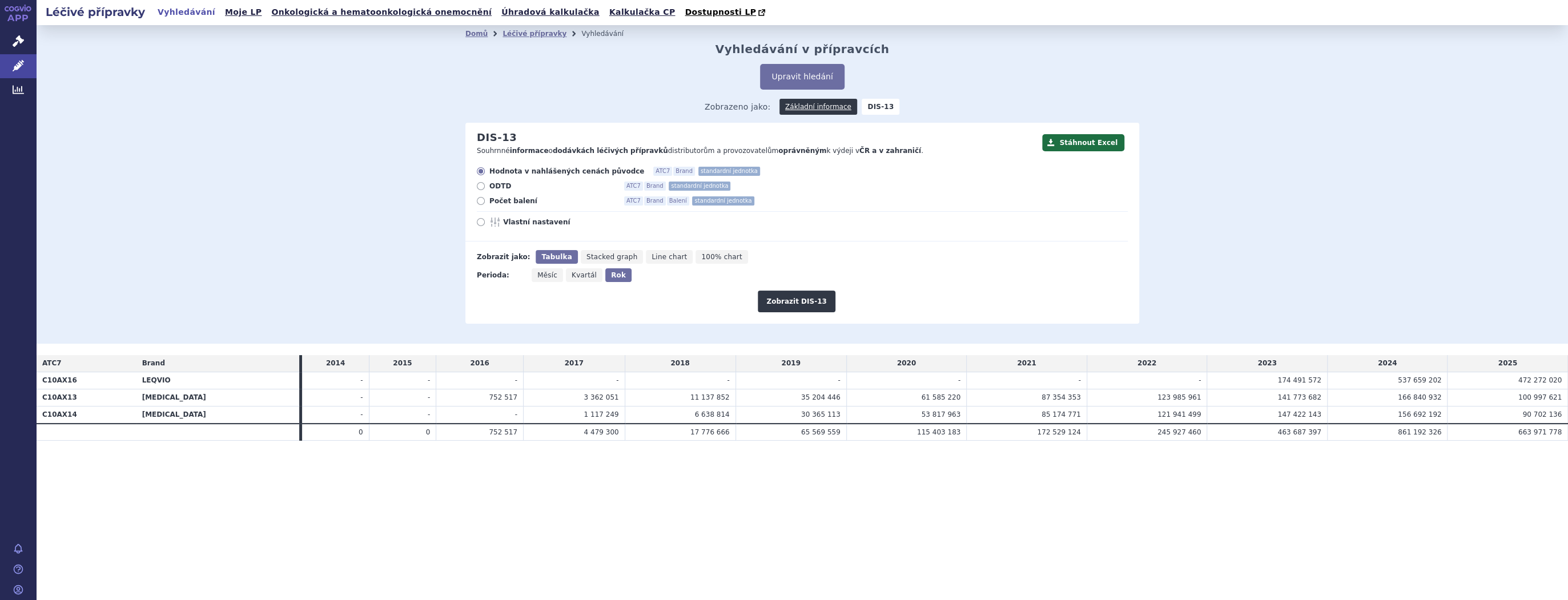
click at [1420, 411] on span "156 692 192" at bounding box center [1419, 414] width 43 height 8
click at [1419, 411] on span "156 692 192" at bounding box center [1419, 414] width 43 height 8
click at [1420, 411] on span "156 692 192" at bounding box center [1419, 414] width 43 height 8
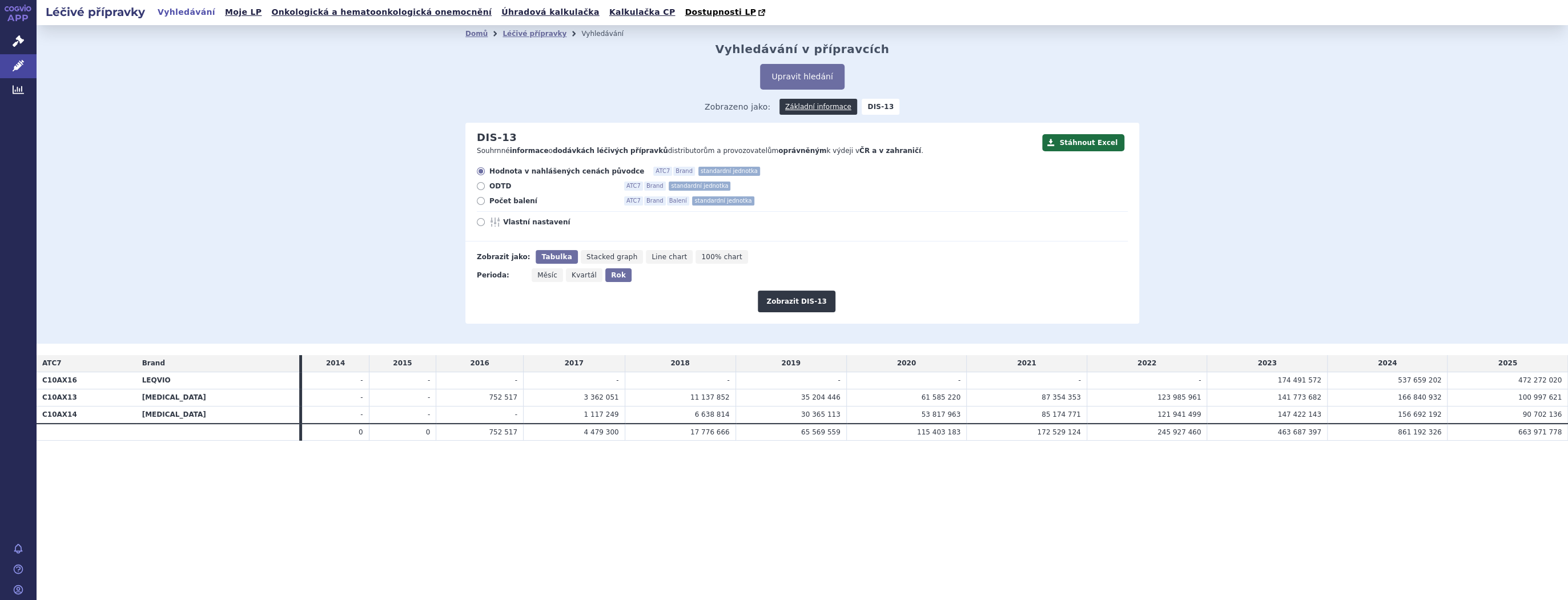
click at [1420, 411] on span "156 692 192" at bounding box center [1419, 414] width 43 height 8
